Goal: Task Accomplishment & Management: Use online tool/utility

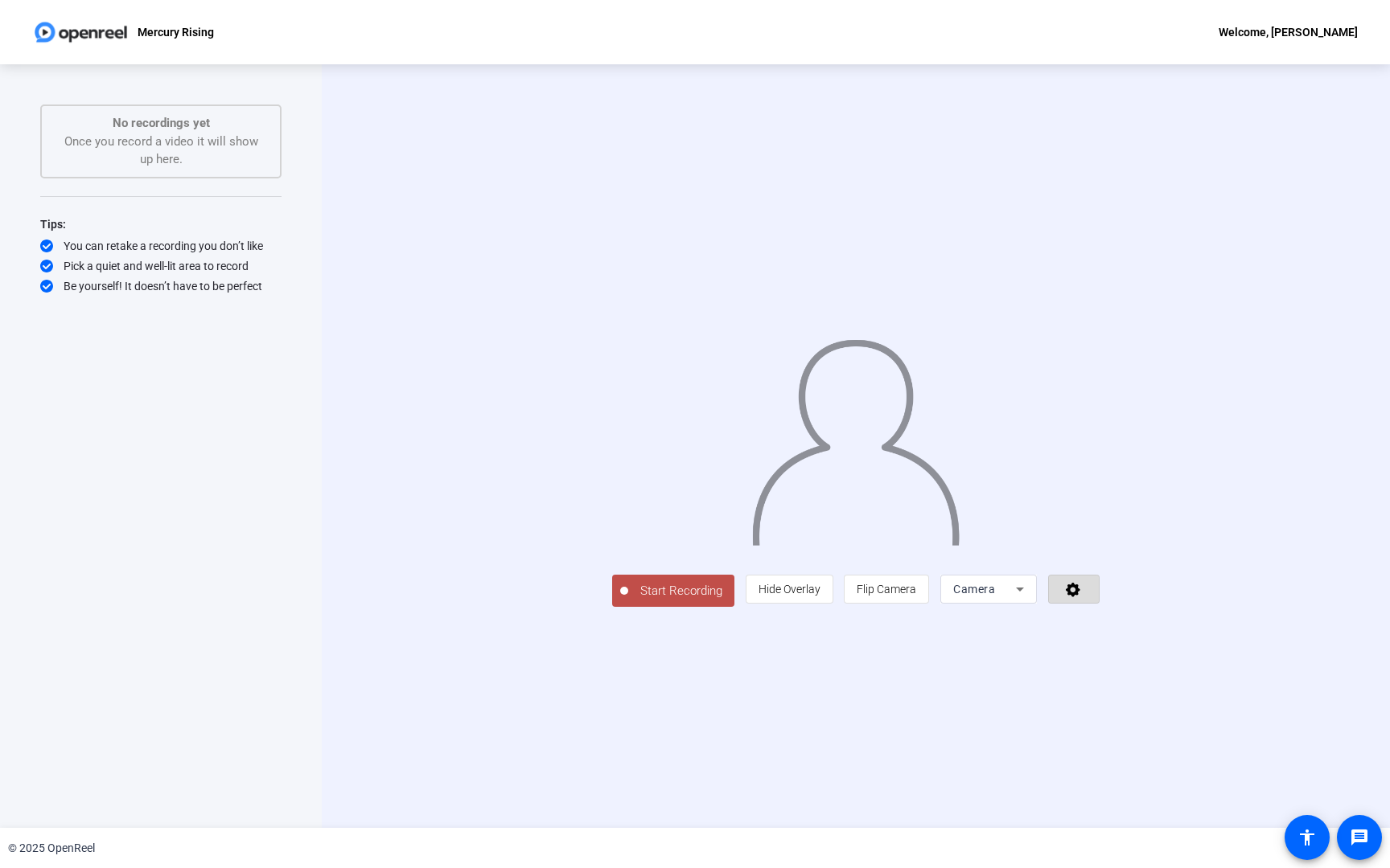
click at [1083, 597] on icon at bounding box center [1072, 589] width 18 height 16
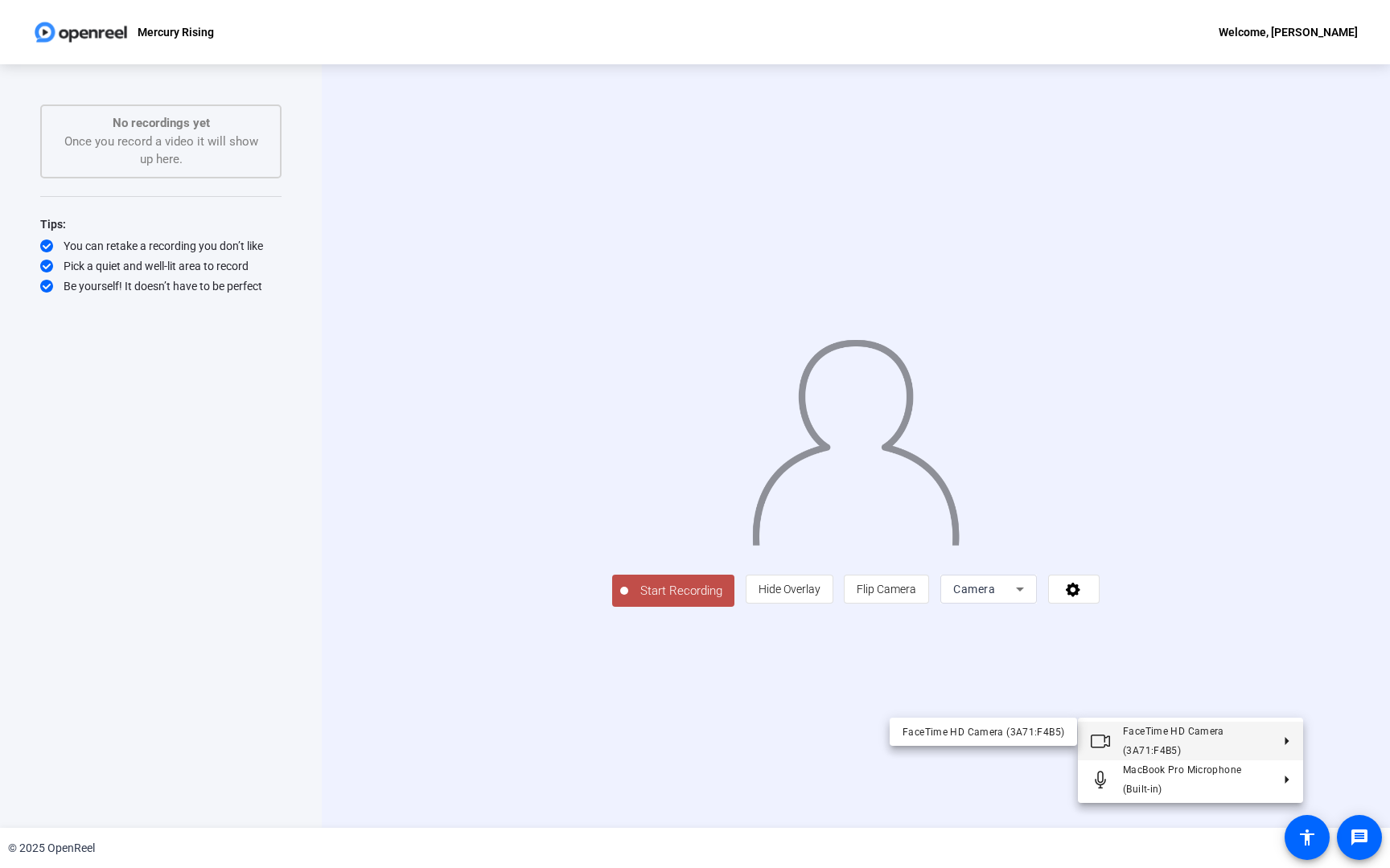
click at [999, 693] on div at bounding box center [695, 434] width 1390 height 868
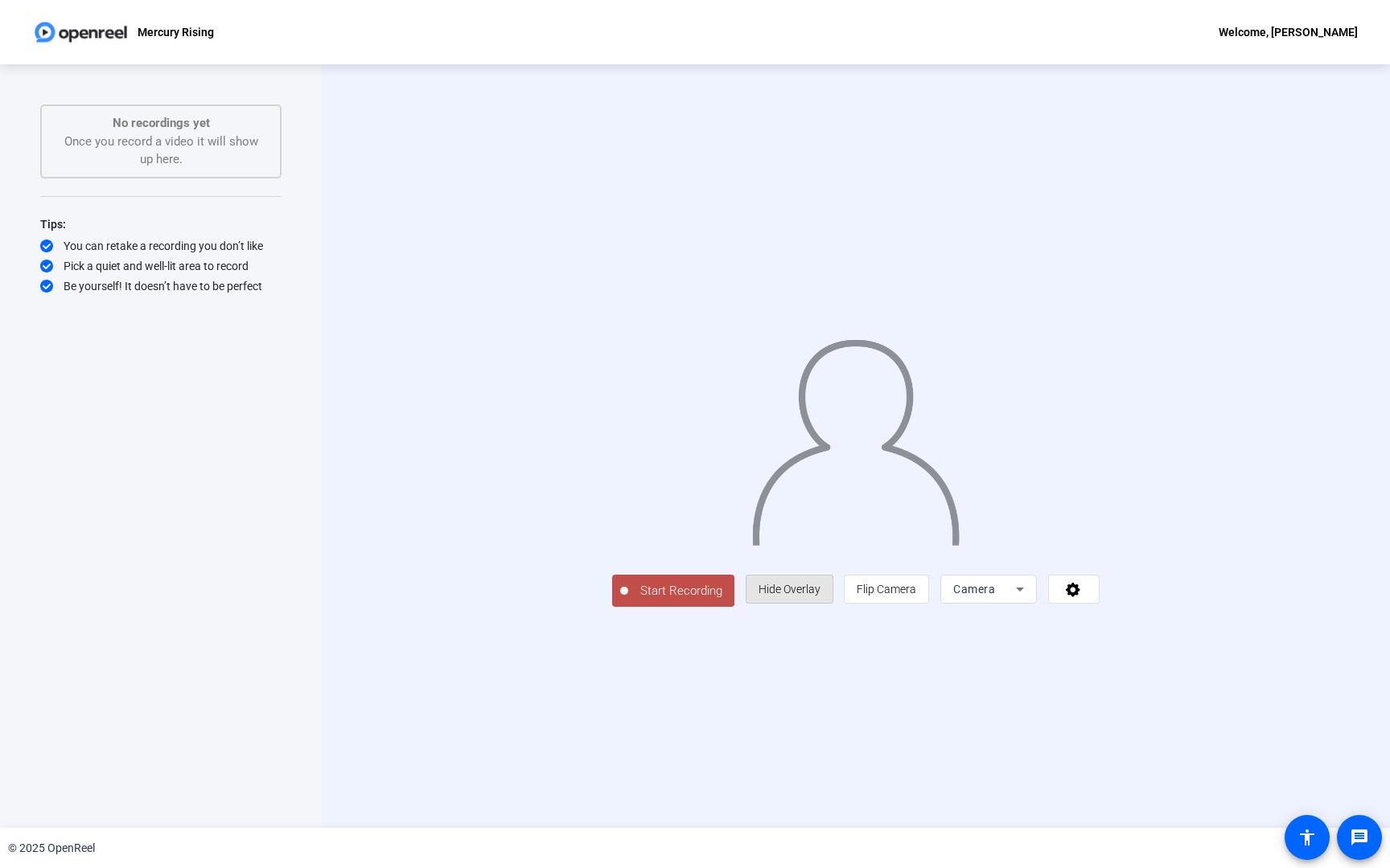
click at [820, 605] on span "Hide Overlay" at bounding box center [789, 589] width 62 height 31
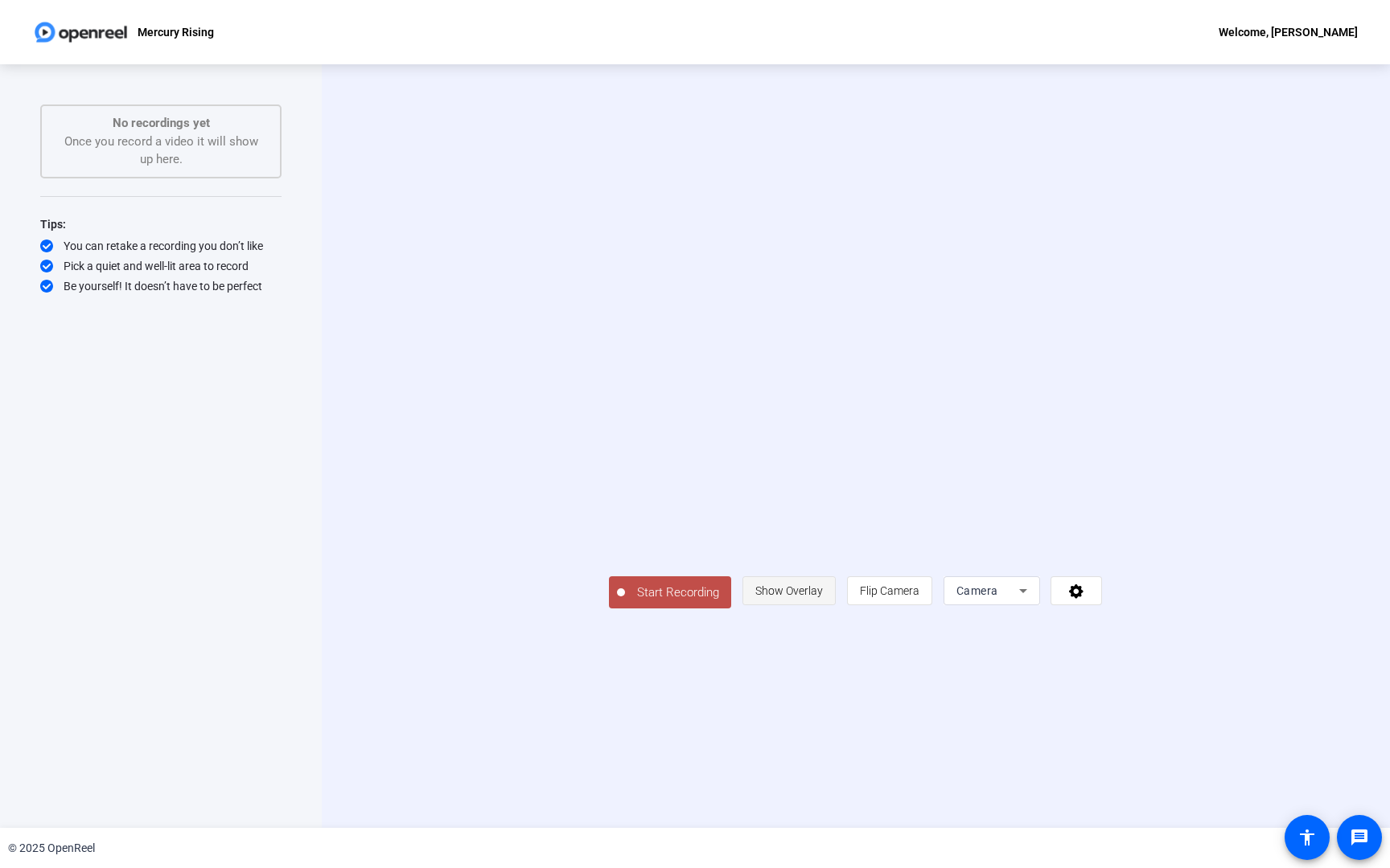
click at [823, 597] on span "Show Overlay" at bounding box center [788, 590] width 67 height 13
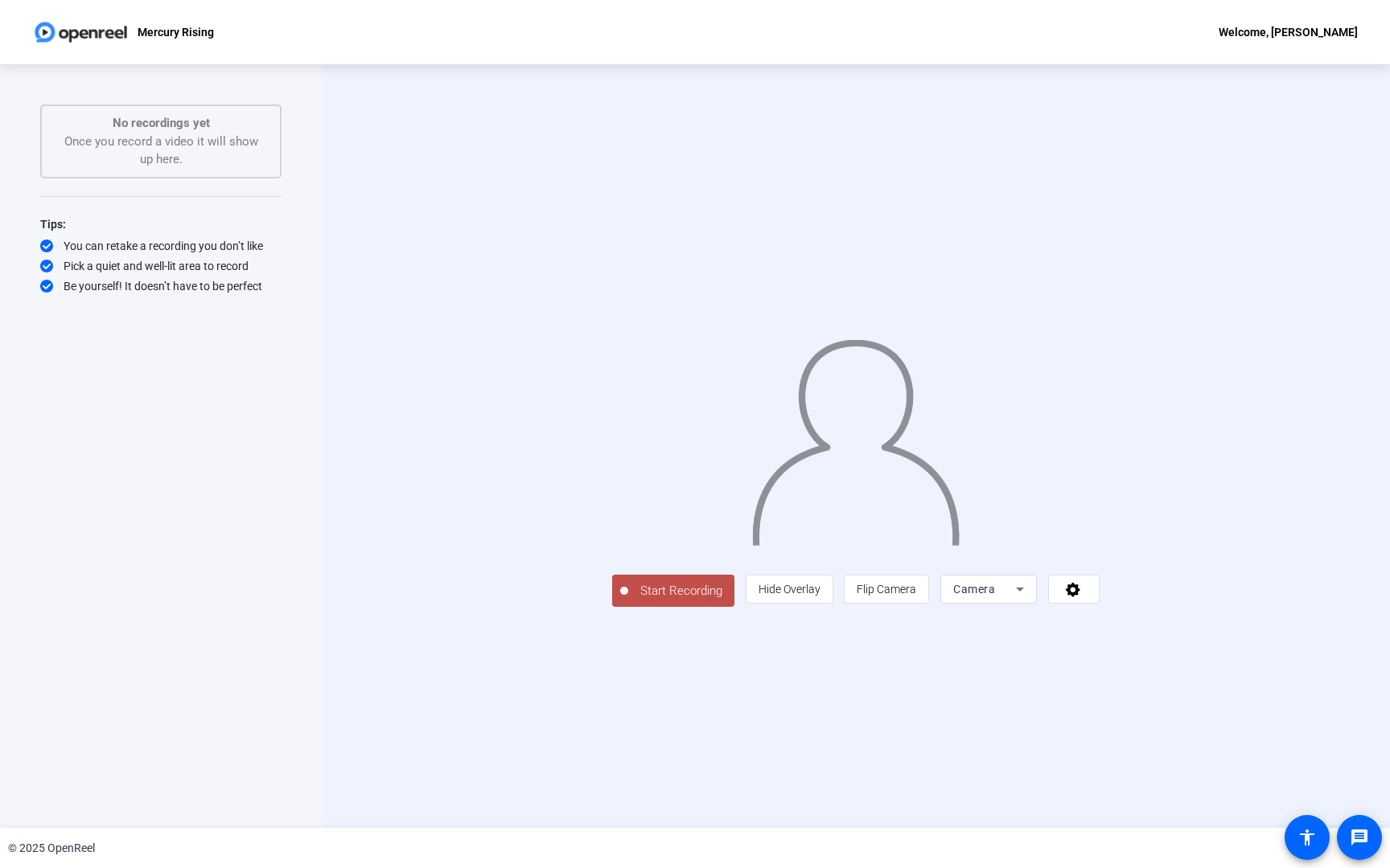
click at [1036, 604] on div "Camera" at bounding box center [988, 589] width 96 height 29
click at [1160, 801] on span "Screen And Camera" at bounding box center [1191, 808] width 83 height 39
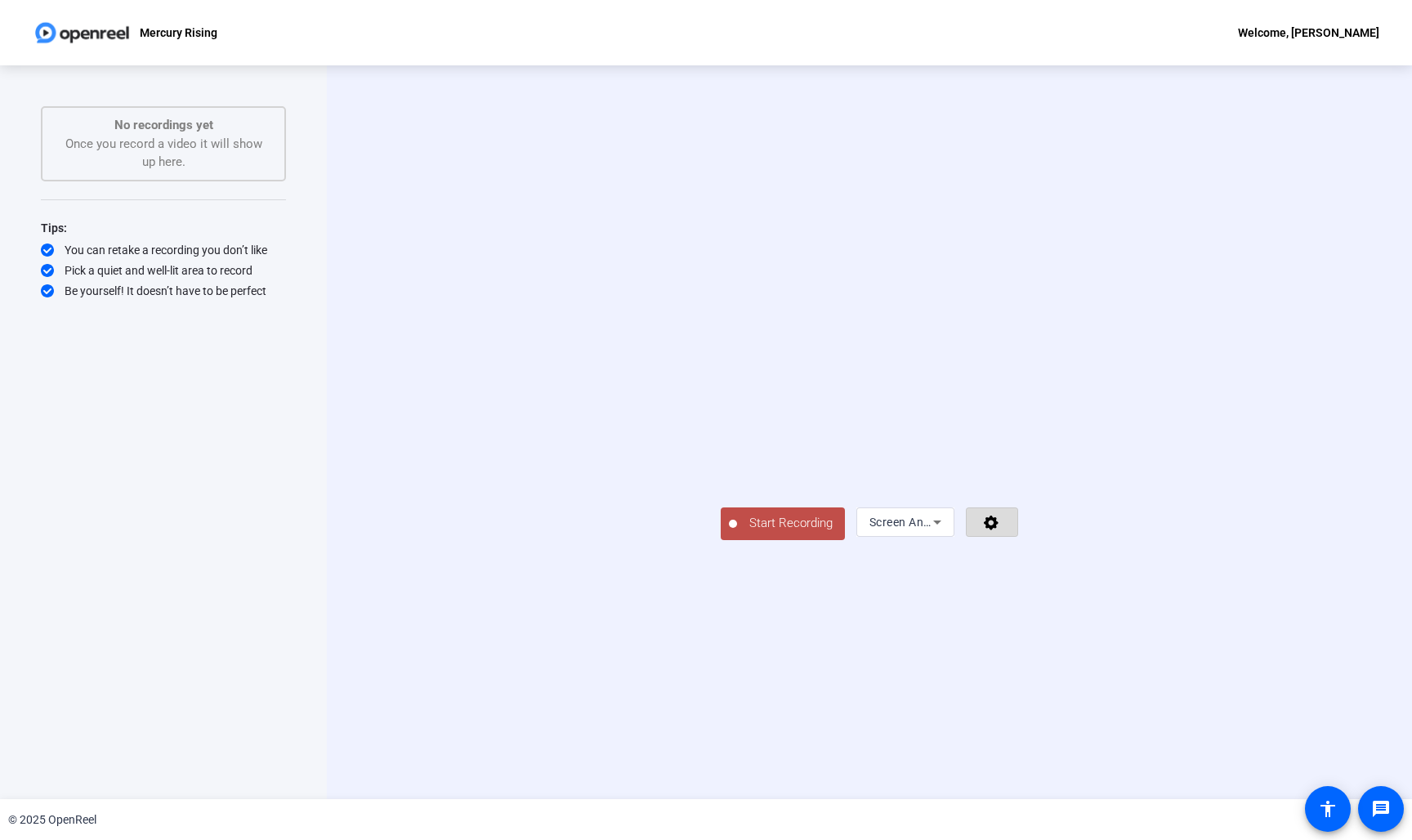
click at [998, 530] on icon at bounding box center [991, 523] width 15 height 15
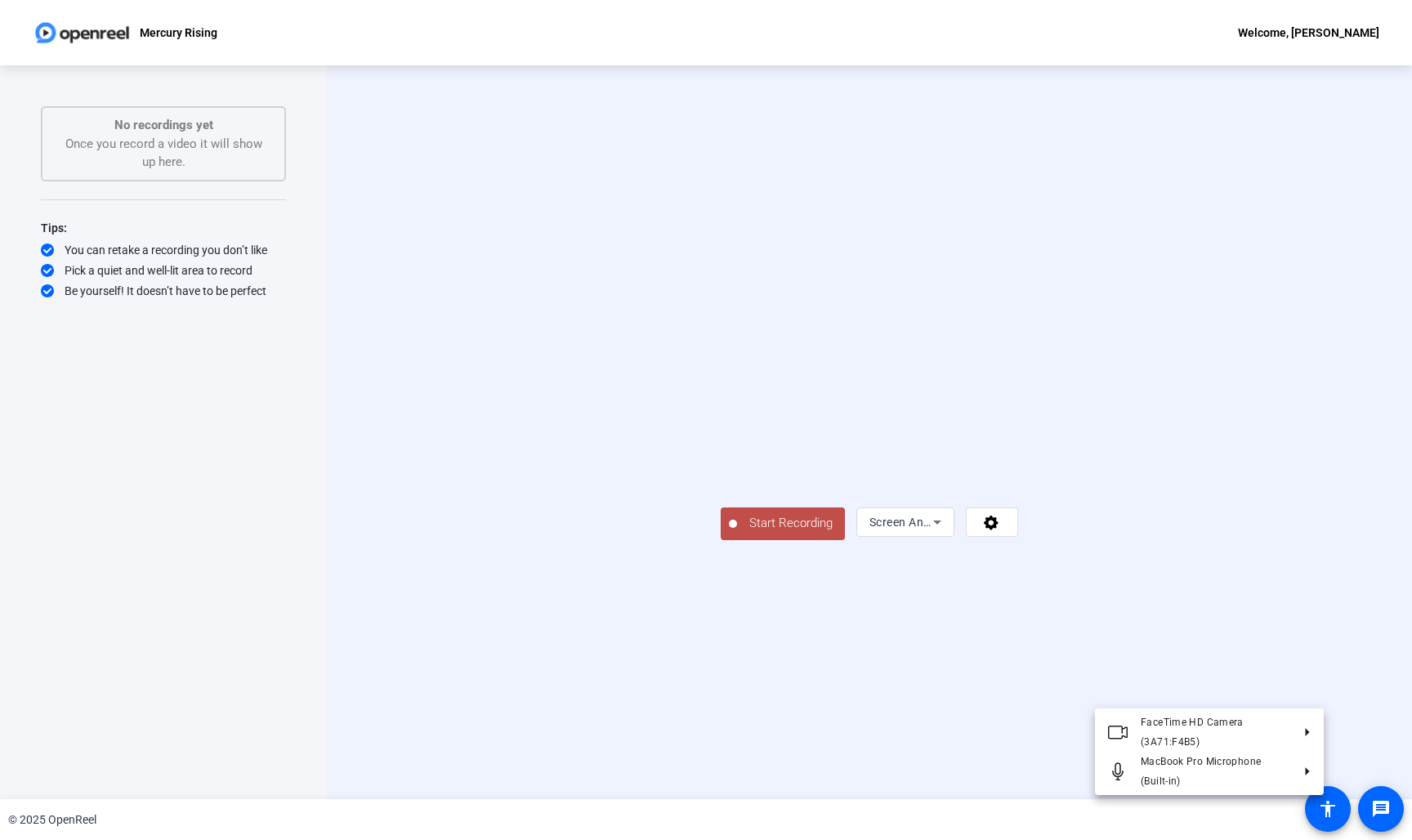
click at [1005, 719] on div at bounding box center [706, 420] width 1412 height 840
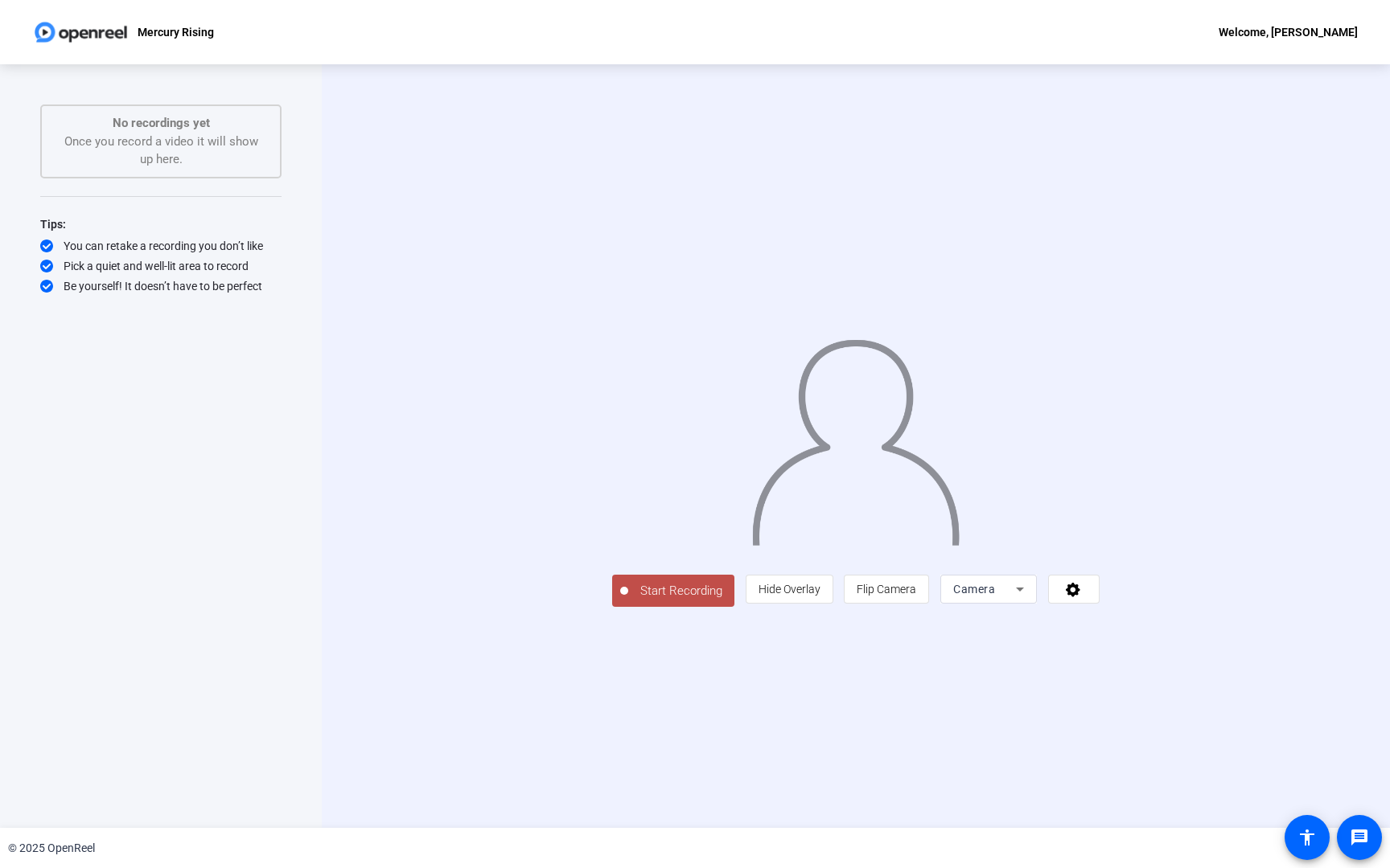
click at [995, 595] on span "Camera" at bounding box center [973, 588] width 42 height 13
click at [1165, 809] on span "Screen And Camera" at bounding box center [1191, 808] width 83 height 39
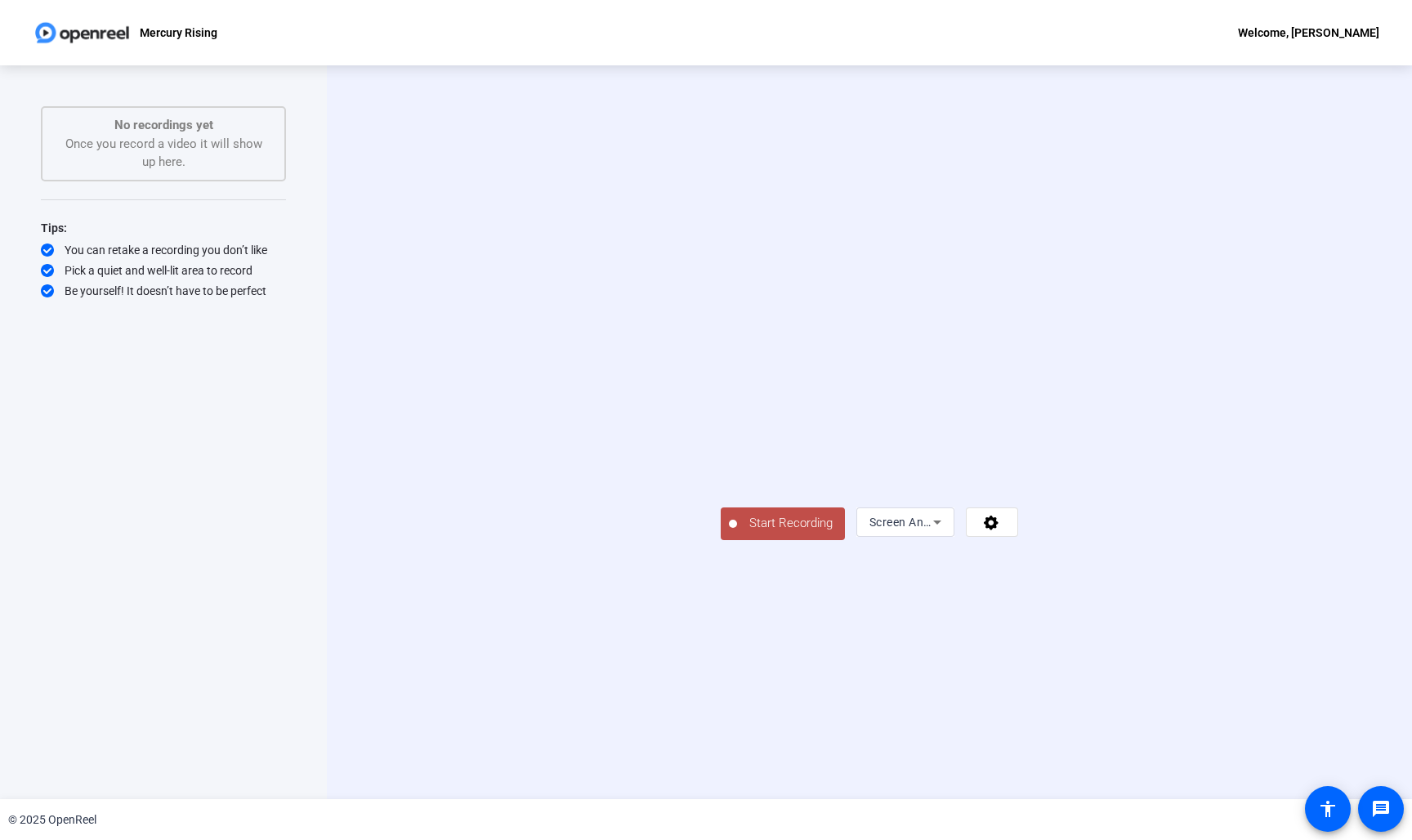
click at [737, 532] on span "Start Recording" at bounding box center [790, 523] width 108 height 18
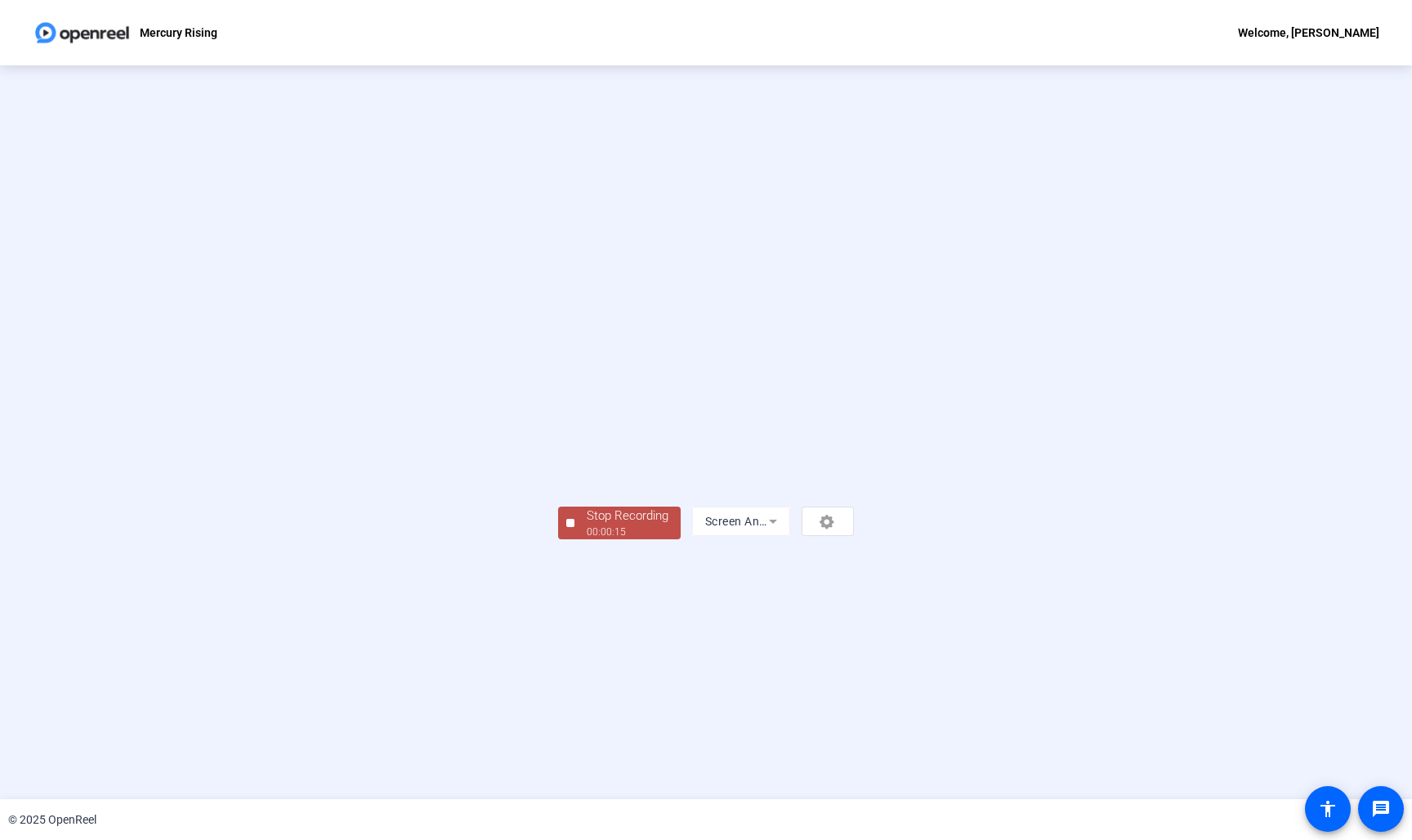
click at [587, 525] on div "Stop Recording" at bounding box center [627, 515] width 81 height 18
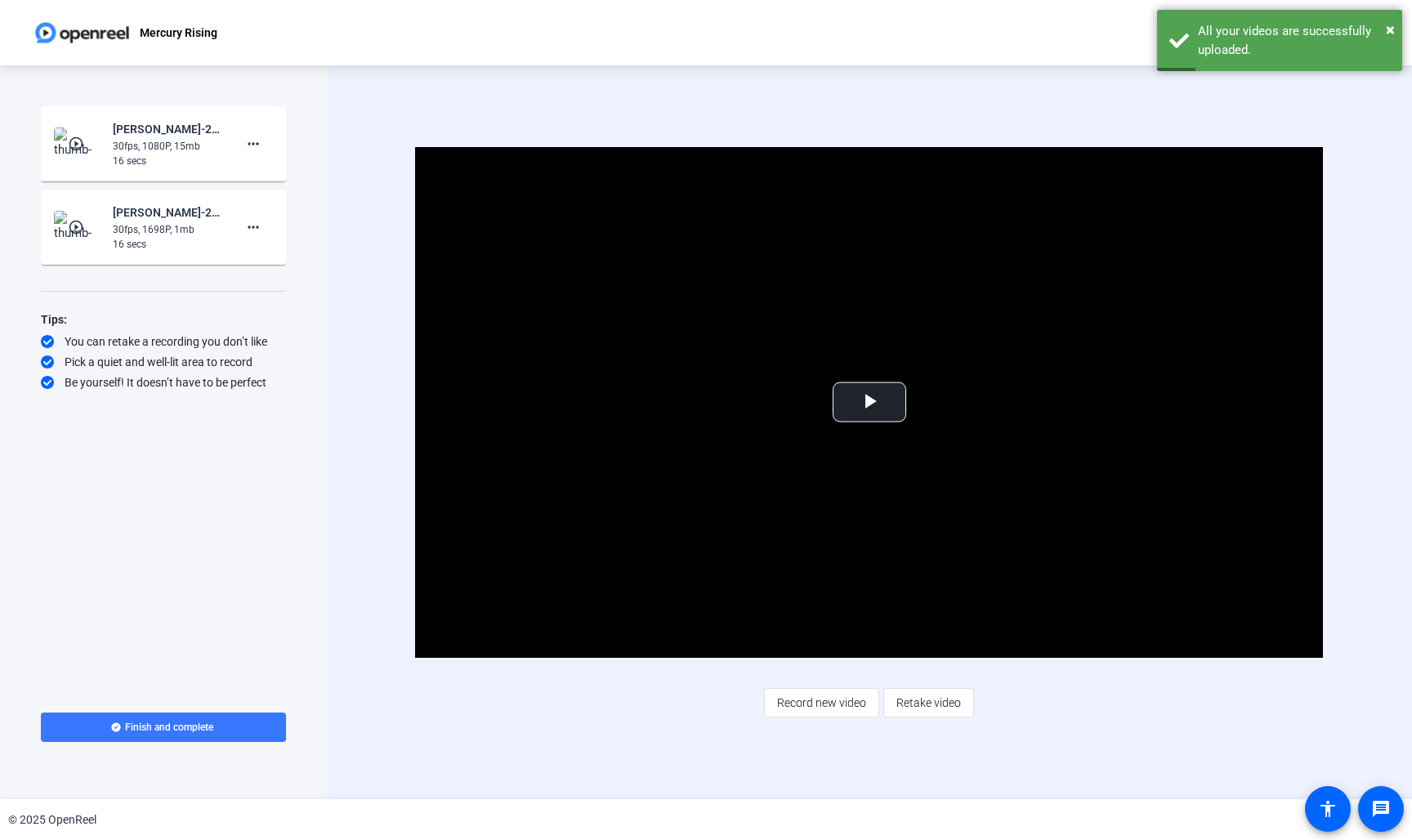
click at [84, 139] on mat-icon "play_circle_outline" at bounding box center [78, 143] width 19 height 17
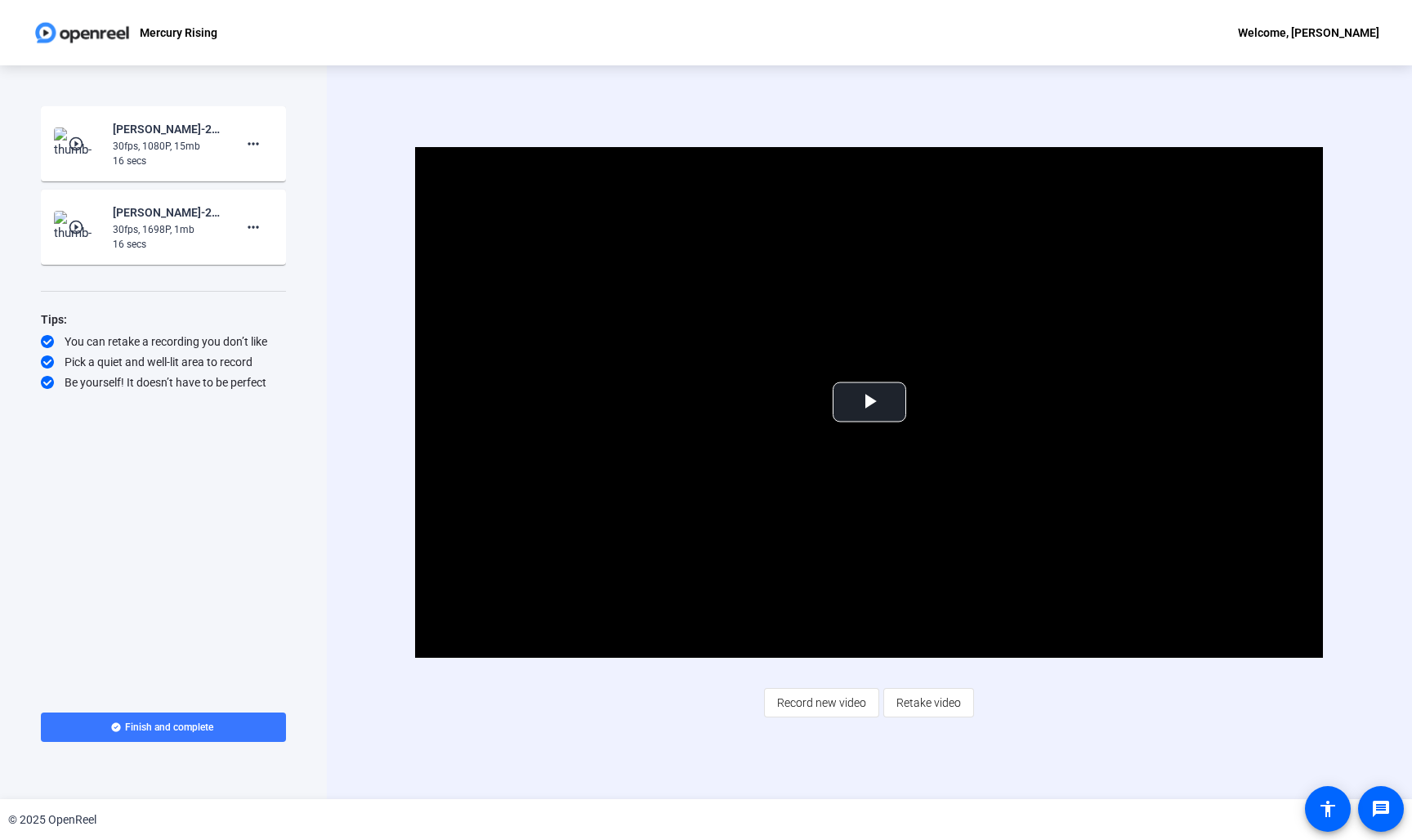
click at [81, 221] on mat-icon "play_circle_outline" at bounding box center [78, 226] width 19 height 17
click at [869, 402] on span "Video Player" at bounding box center [869, 402] width 0 height 0
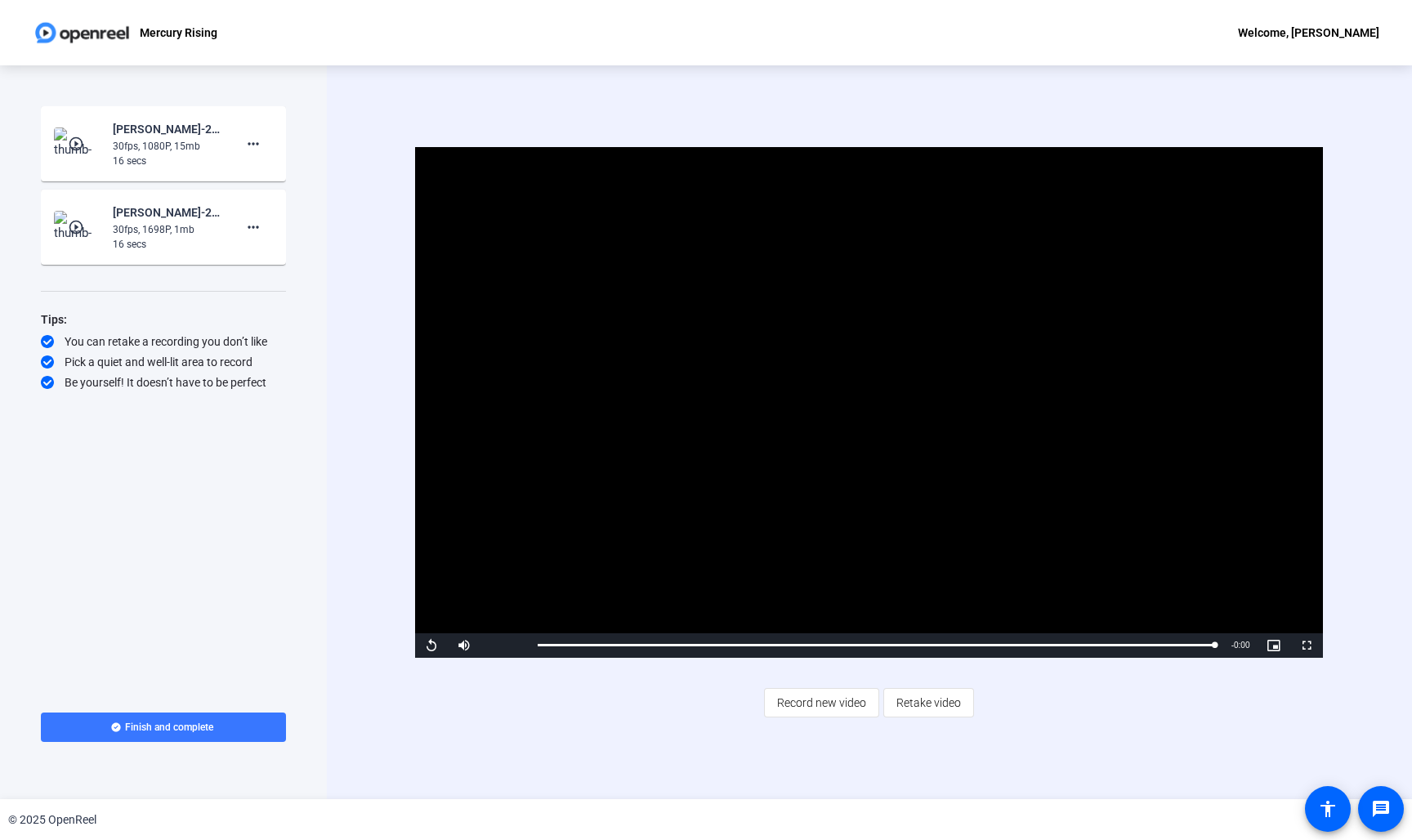
click at [1336, 35] on div "Welcome, [PERSON_NAME]" at bounding box center [1309, 32] width 142 height 19
click at [822, 75] on div at bounding box center [706, 420] width 1412 height 840
click at [82, 37] on img at bounding box center [81, 32] width 99 height 32
click at [177, 36] on p "Mercury Rising" at bounding box center [178, 32] width 78 height 19
click at [247, 32] on div "Mercury Rising Welcome, Shilpa Maurya" at bounding box center [706, 32] width 1412 height 66
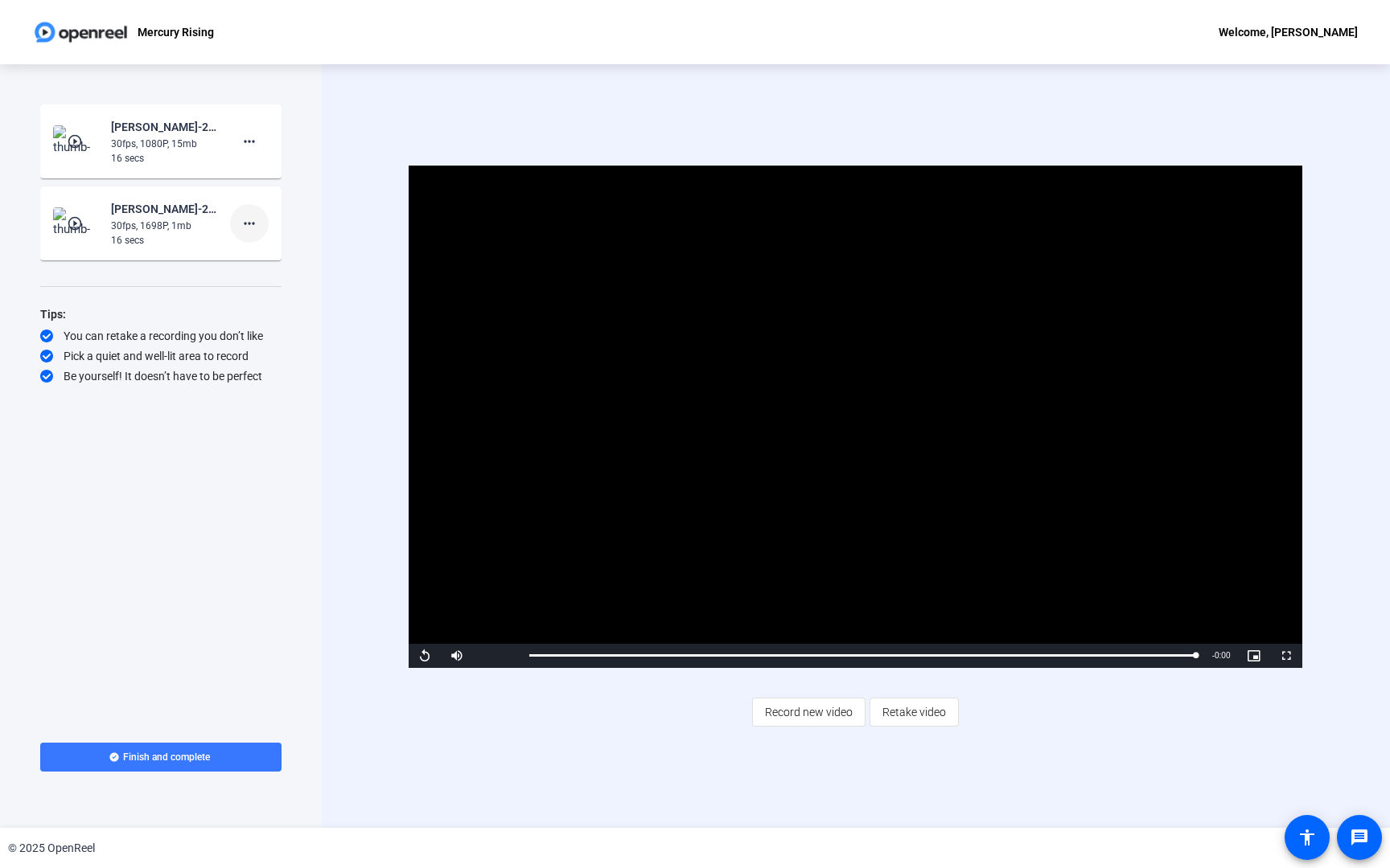
click at [256, 221] on mat-icon "more_horiz" at bounding box center [249, 224] width 19 height 19
click at [261, 251] on span "Delete clip" at bounding box center [275, 257] width 65 height 19
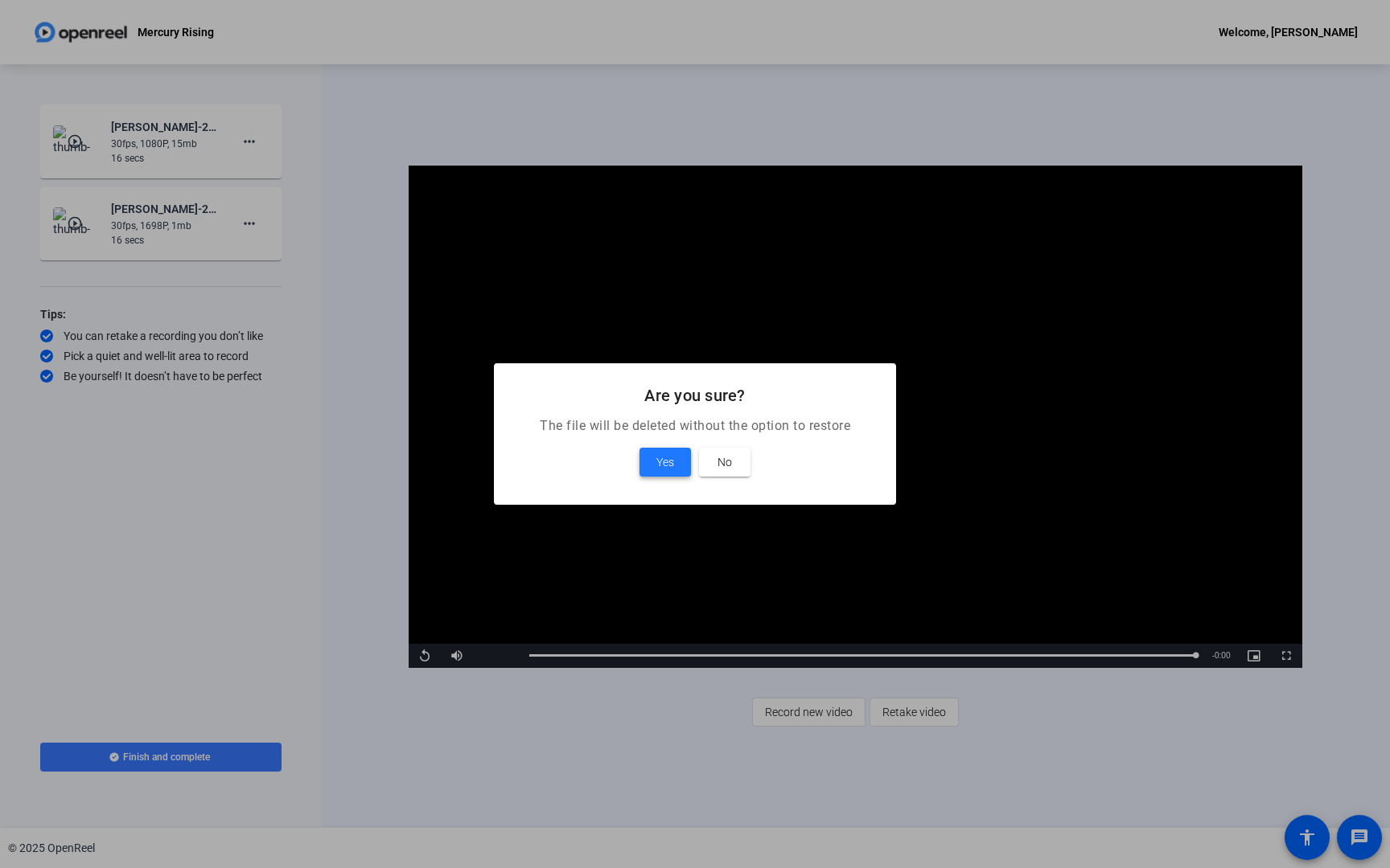
click at [644, 458] on span at bounding box center [665, 462] width 52 height 39
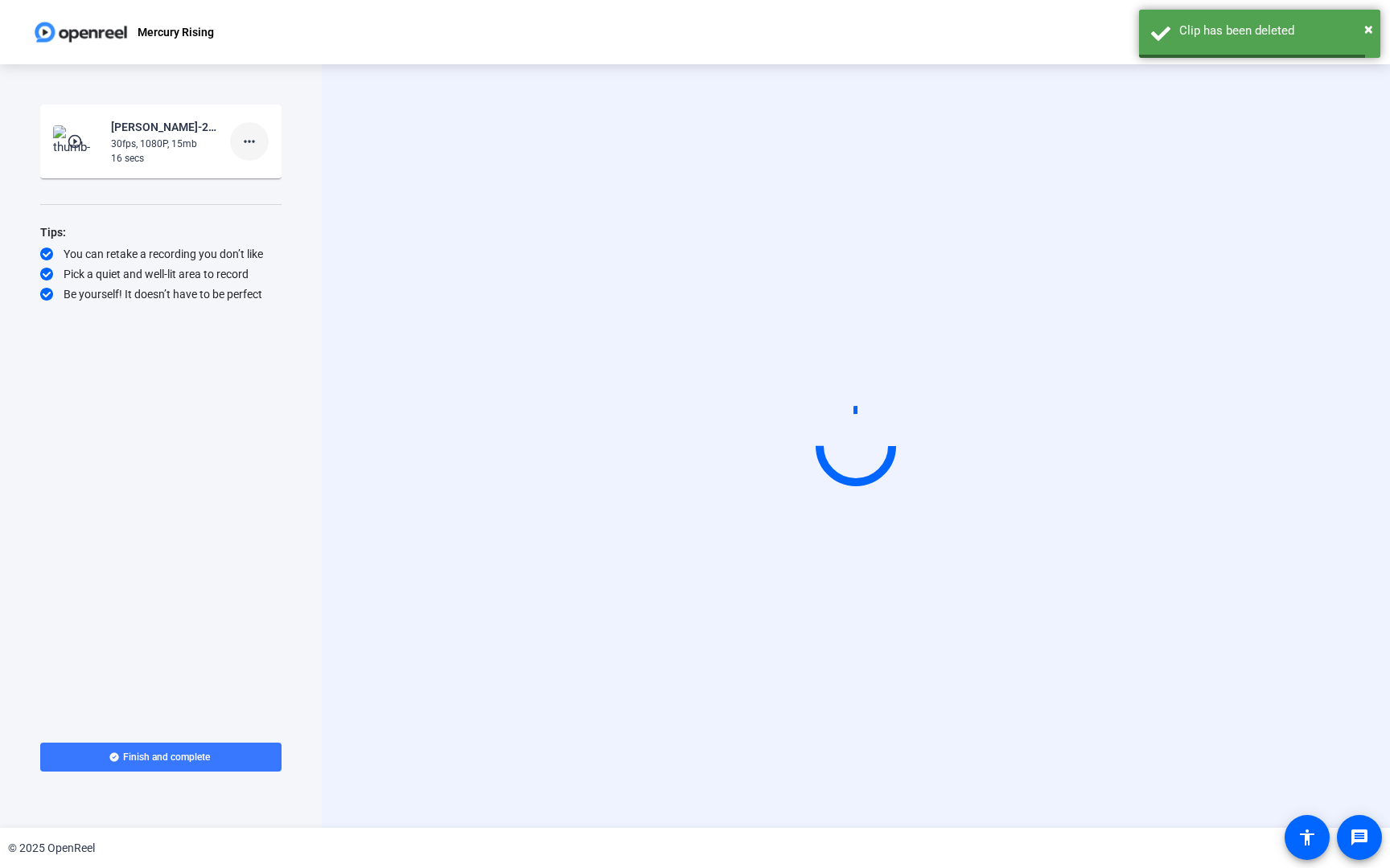
click at [256, 136] on mat-icon "more_horiz" at bounding box center [249, 141] width 19 height 19
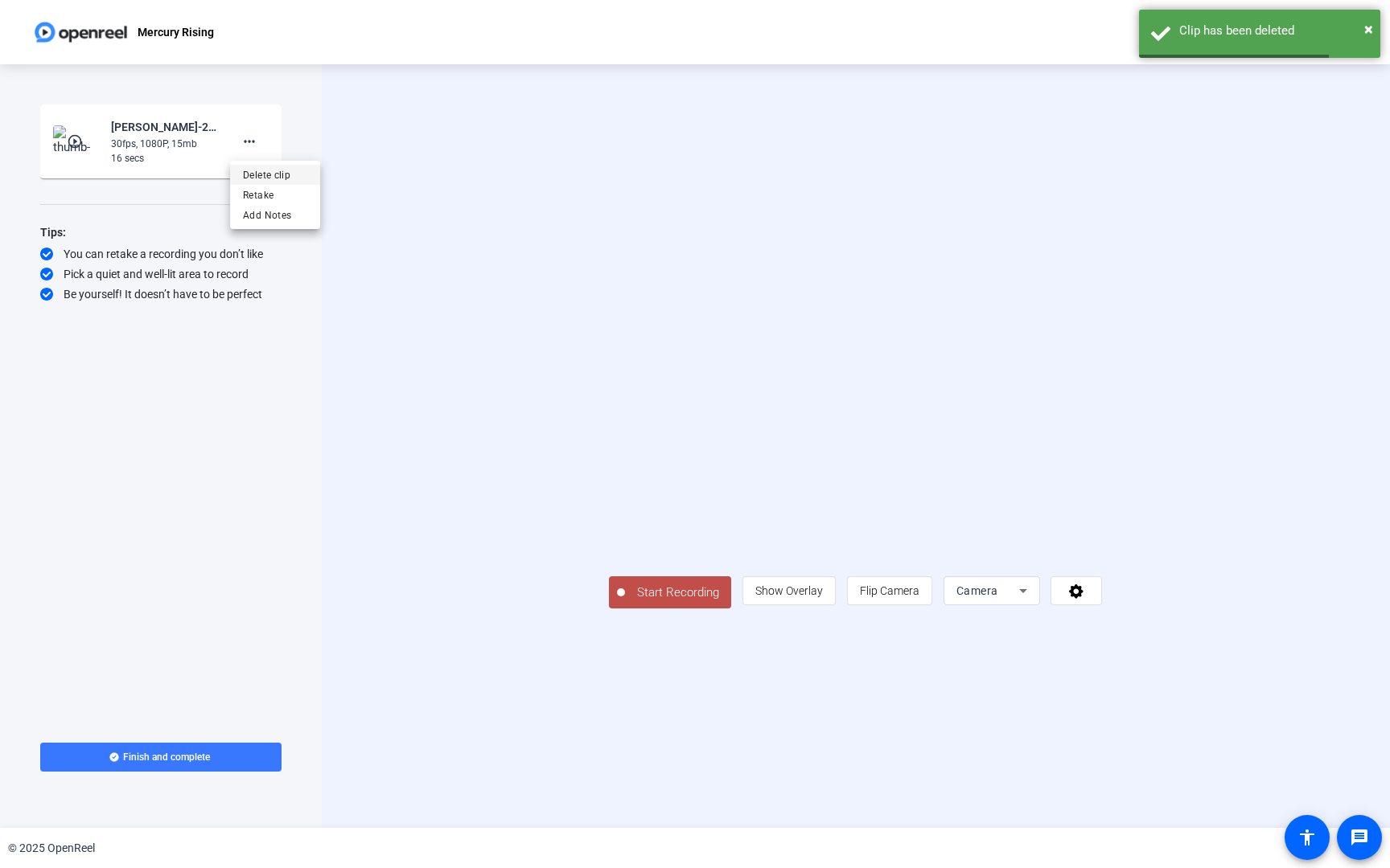
click at [273, 169] on span "Delete clip" at bounding box center [275, 175] width 65 height 19
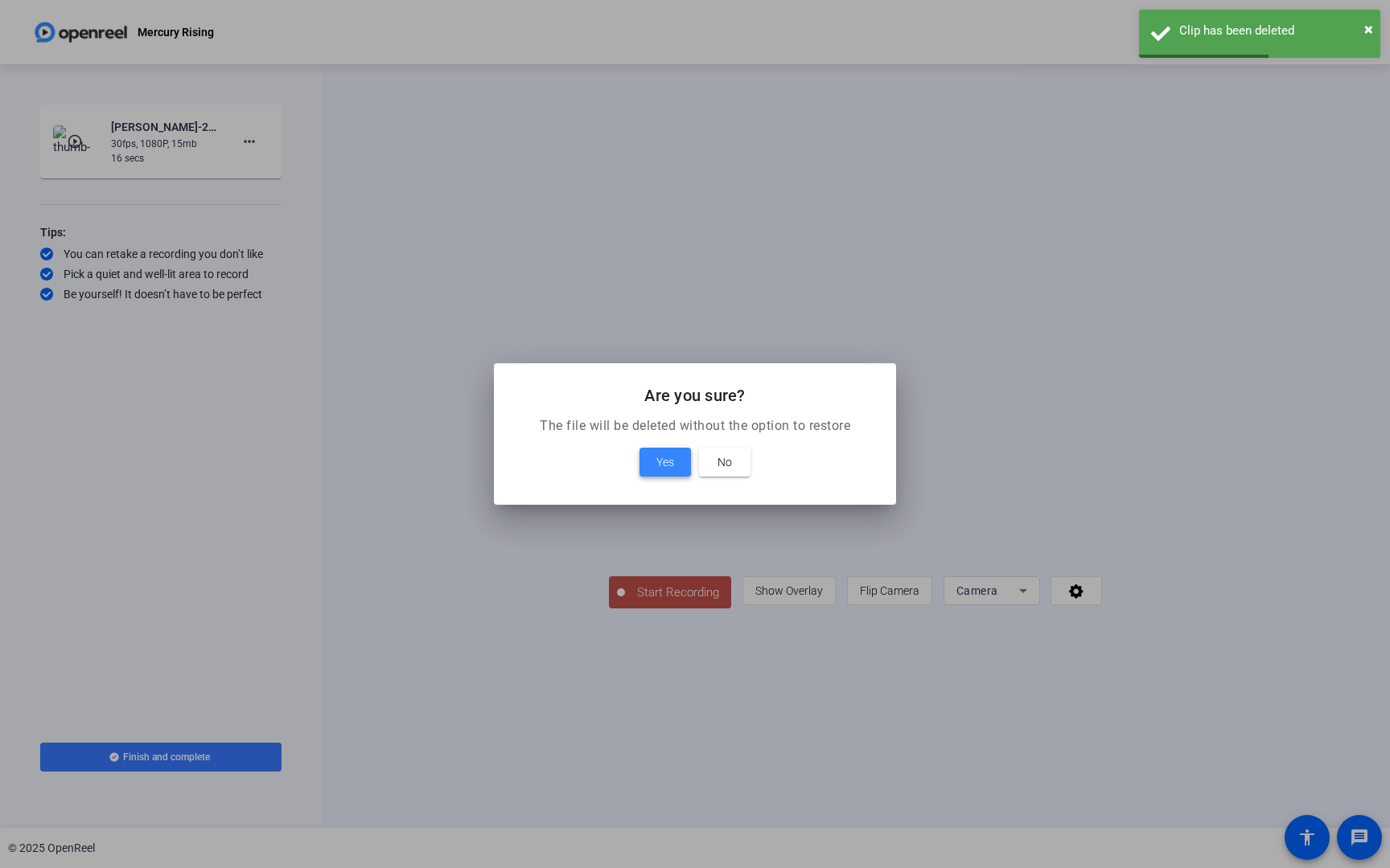
click at [665, 459] on span "Yes" at bounding box center [664, 462] width 18 height 19
